Goal: Information Seeking & Learning: Learn about a topic

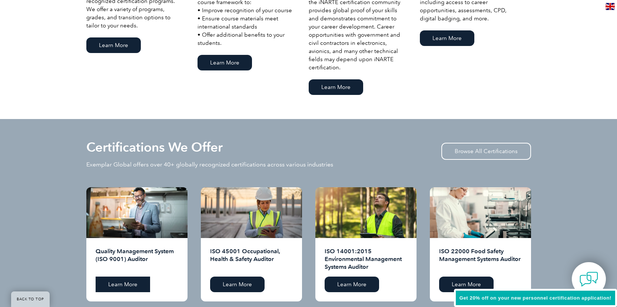
scroll to position [705, 0]
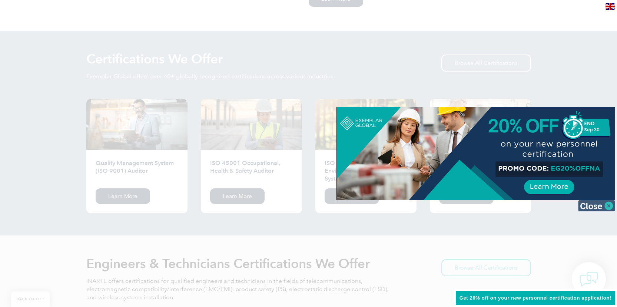
click at [605, 207] on img at bounding box center [596, 205] width 37 height 11
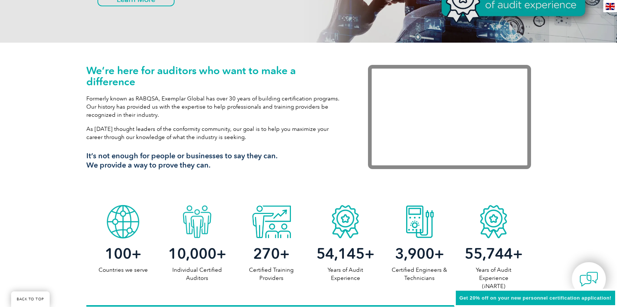
scroll to position [0, 0]
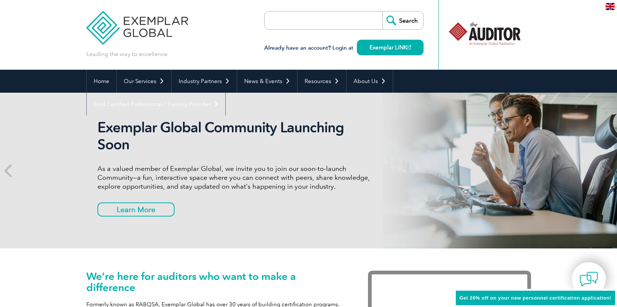
click at [353, 14] on form "Search" at bounding box center [343, 20] width 159 height 19
click at [354, 16] on form "Search" at bounding box center [343, 20] width 159 height 19
click at [353, 18] on form "Search" at bounding box center [343, 20] width 159 height 19
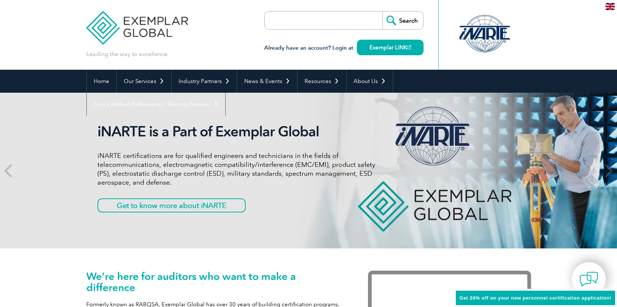
click at [344, 23] on input "search" at bounding box center [307, 20] width 78 height 18
click at [405, 12] on input "Search" at bounding box center [402, 20] width 41 height 18
click at [328, 18] on input "search" at bounding box center [307, 20] width 78 height 18
type input "42"
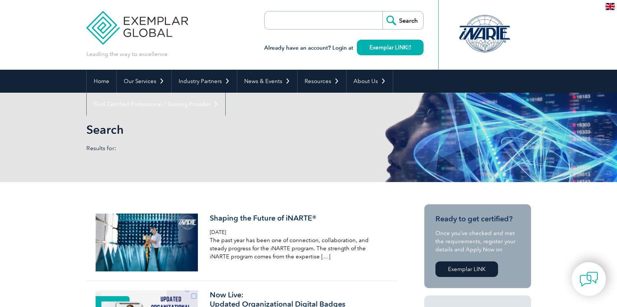
click at [323, 18] on input "search" at bounding box center [307, 20] width 78 height 18
type input "42001"
click at [382, 11] on input "Search" at bounding box center [402, 20] width 41 height 18
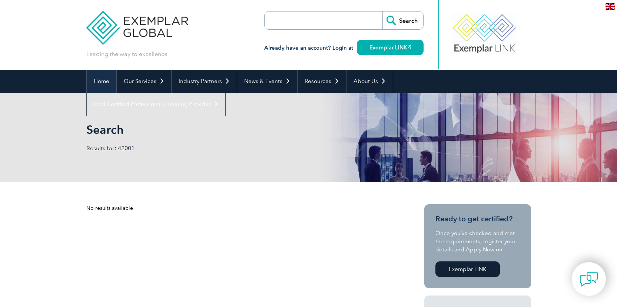
click at [102, 80] on link "Home" at bounding box center [102, 81] width 30 height 23
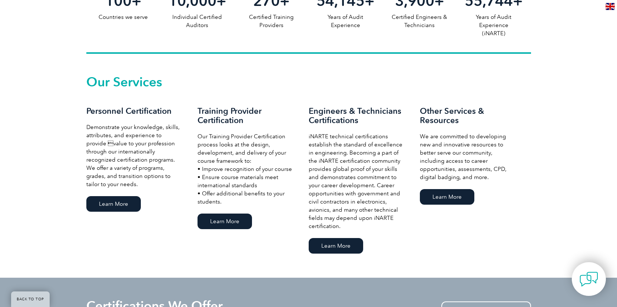
scroll to position [465, 0]
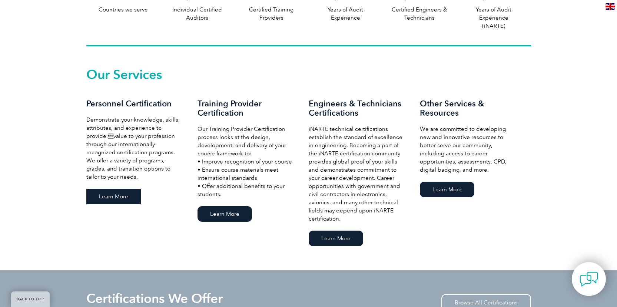
click at [117, 194] on link "Learn More" at bounding box center [113, 196] width 54 height 16
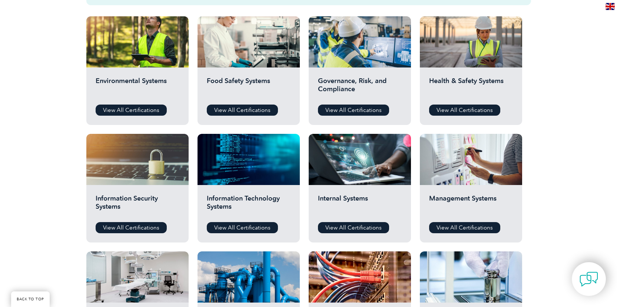
scroll to position [265, 0]
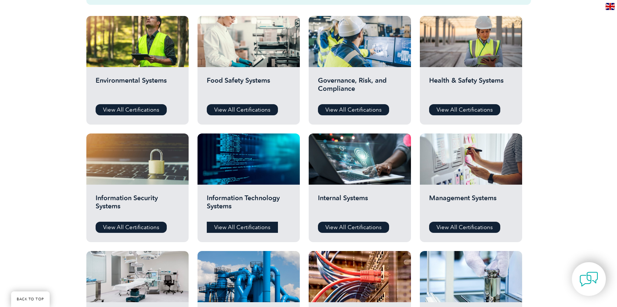
click at [245, 227] on link "View All Certifications" at bounding box center [242, 226] width 71 height 11
click at [363, 231] on link "View All Certifications" at bounding box center [353, 226] width 71 height 11
click at [118, 228] on link "View All Certifications" at bounding box center [131, 226] width 71 height 11
click at [356, 111] on link "View All Certifications" at bounding box center [353, 109] width 71 height 11
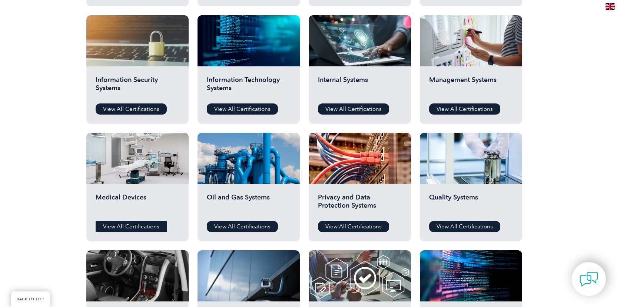
scroll to position [494, 0]
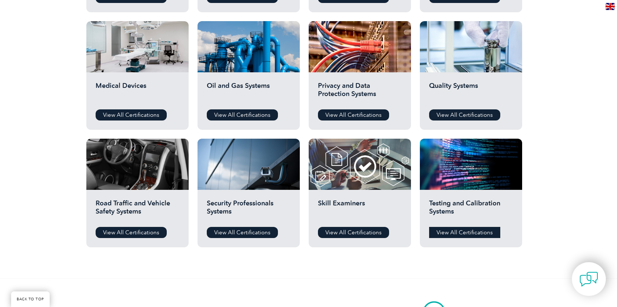
click at [480, 230] on link "View All Certifications" at bounding box center [464, 232] width 71 height 11
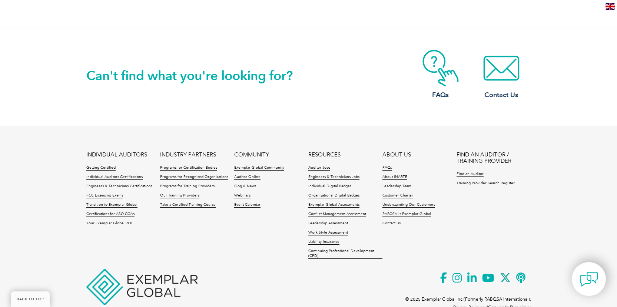
scroll to position [766, 0]
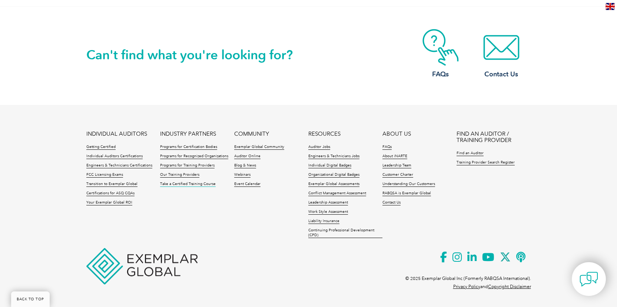
click at [182, 186] on link "Take a Certified Training Course" at bounding box center [188, 183] width 56 height 5
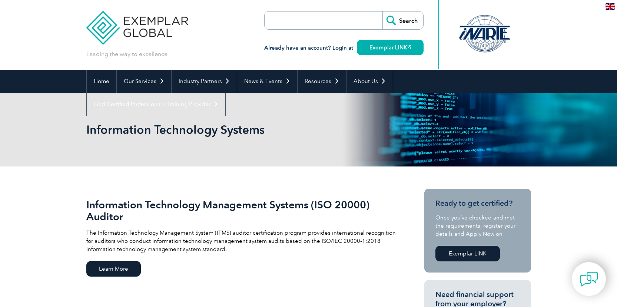
scroll to position [145, 0]
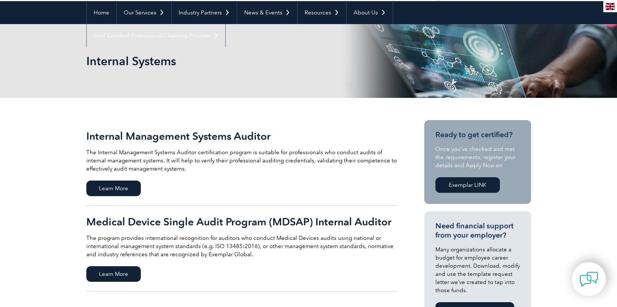
scroll to position [60, 0]
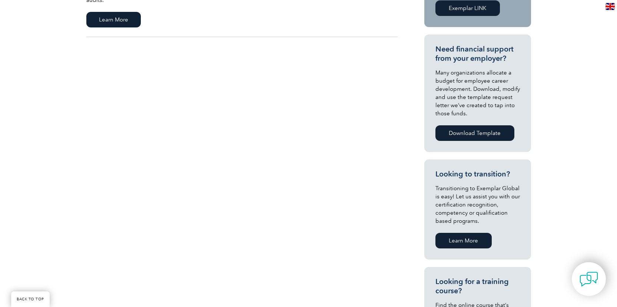
scroll to position [93, 0]
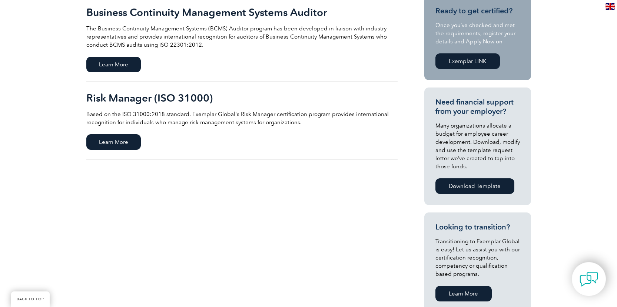
scroll to position [150, 0]
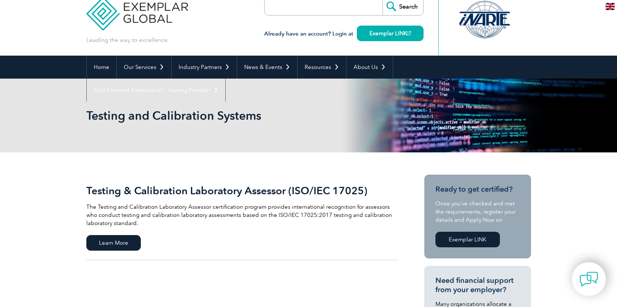
scroll to position [33, 0]
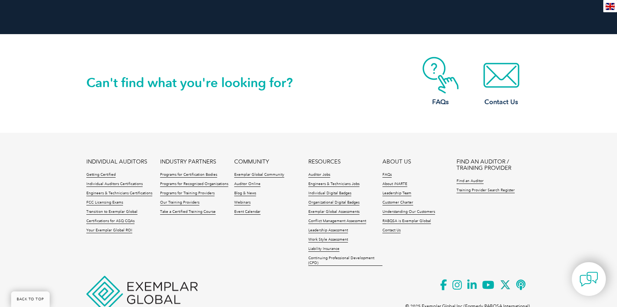
scroll to position [788, 0]
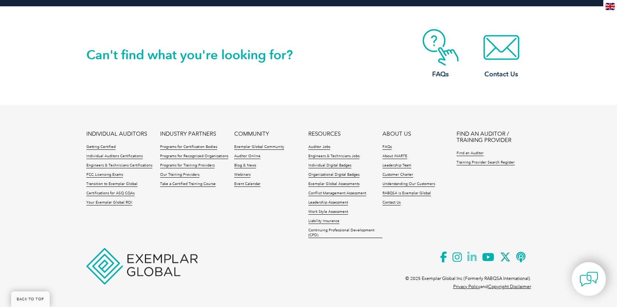
click at [475, 257] on icon at bounding box center [474, 257] width 15 height 18
